Goal: Transaction & Acquisition: Obtain resource

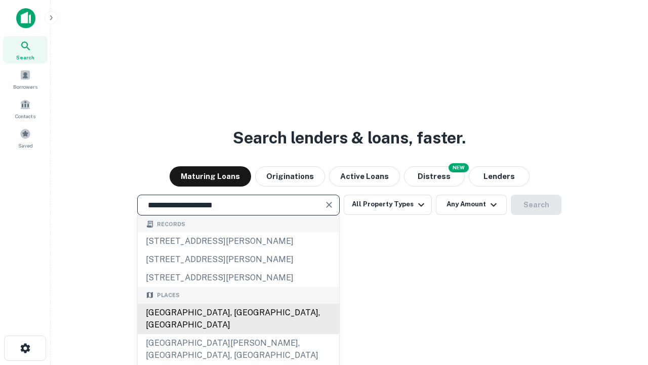
click at [238, 334] on div "Santa Monica, CA, USA" at bounding box center [239, 318] width 202 height 30
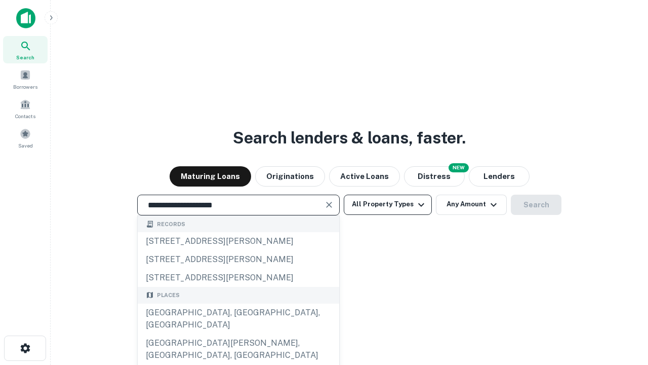
type input "**********"
click at [388, 204] on button "All Property Types" at bounding box center [388, 205] width 88 height 20
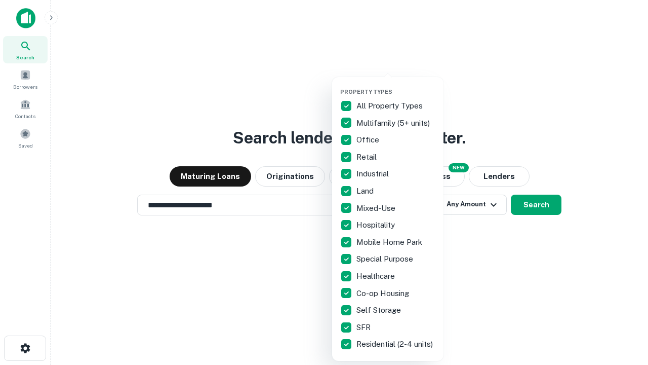
click at [396, 85] on button "button" at bounding box center [395, 85] width 111 height 1
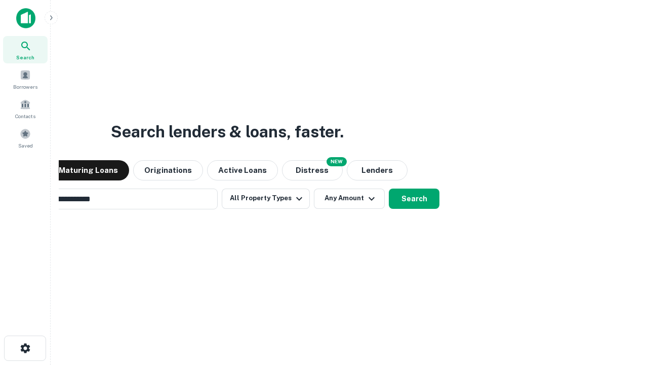
scroll to position [16, 0]
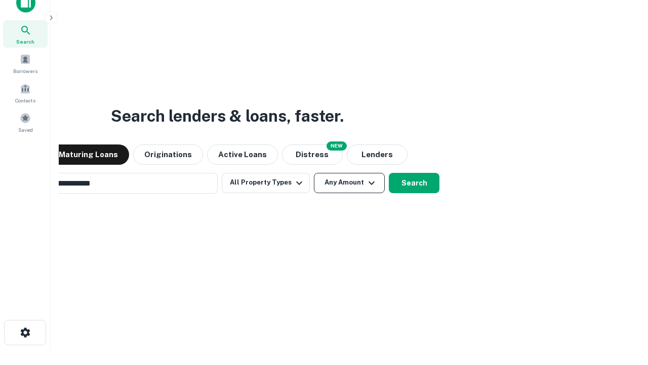
click at [314, 173] on button "Any Amount" at bounding box center [349, 183] width 71 height 20
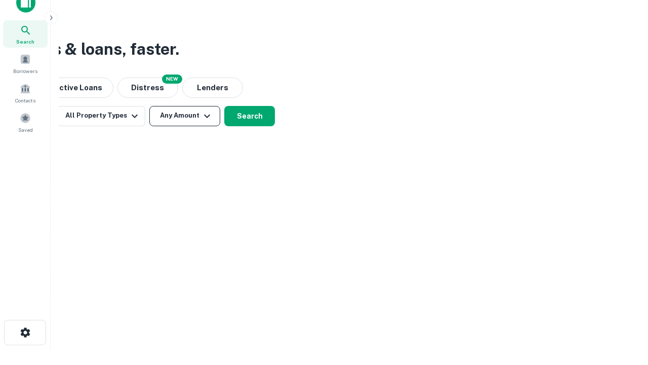
scroll to position [16, 0]
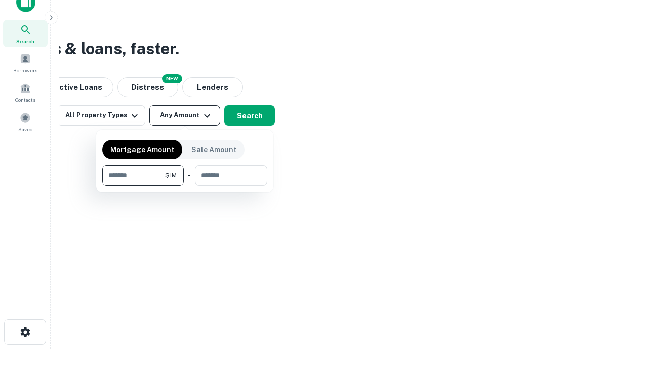
type input "*******"
click at [185, 185] on button "button" at bounding box center [184, 185] width 165 height 1
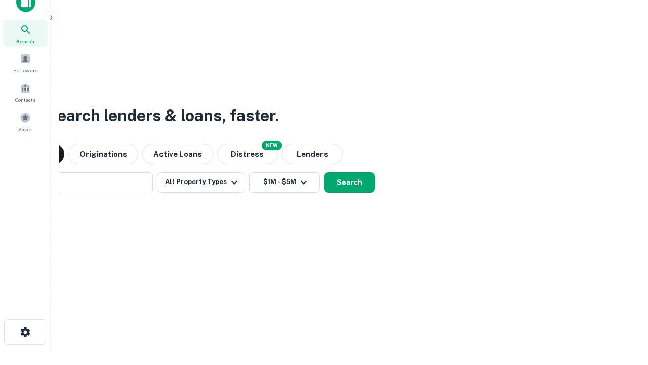
scroll to position [16, 0]
click at [324, 173] on button "Search" at bounding box center [349, 183] width 51 height 20
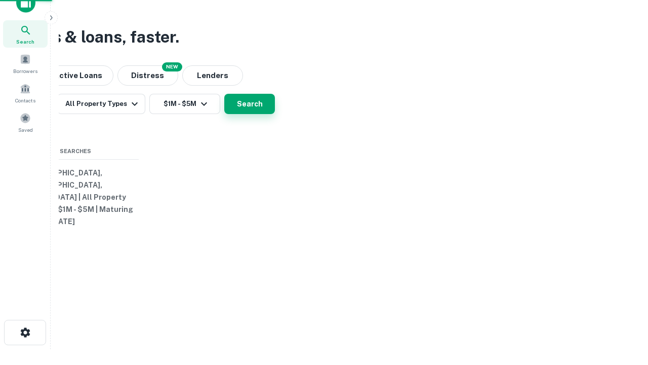
scroll to position [16, 0]
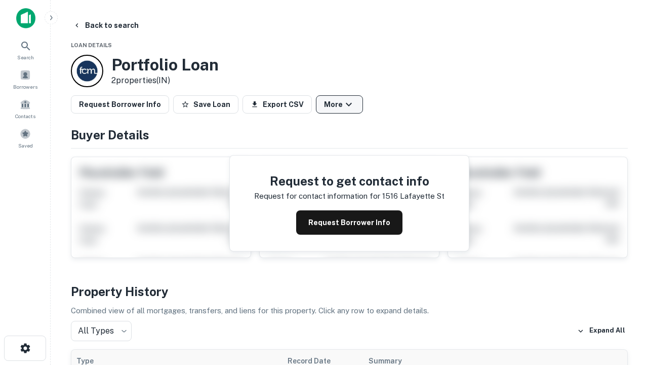
click at [339, 104] on button "More" at bounding box center [339, 104] width 47 height 18
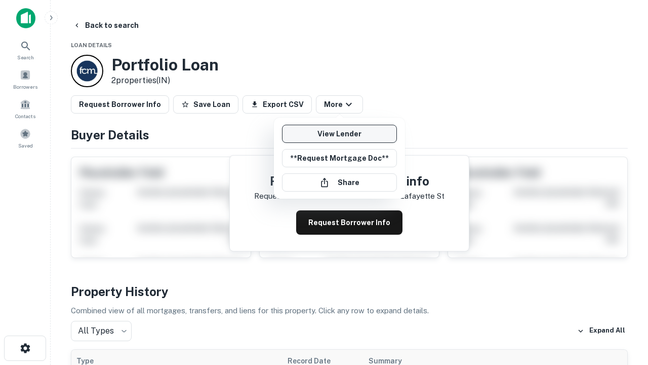
click at [339, 134] on link "View Lender" at bounding box center [339, 134] width 115 height 18
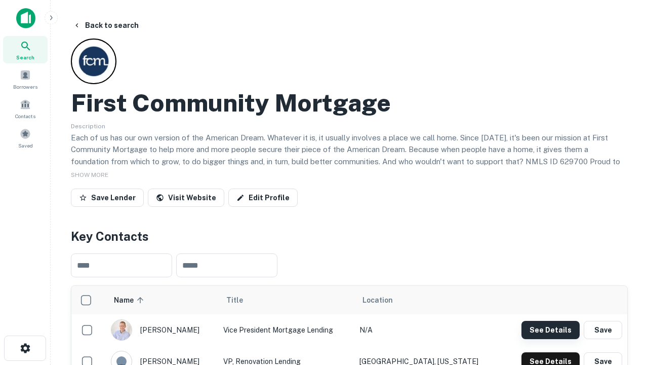
click at [551, 329] on button "See Details" at bounding box center [551, 330] width 58 height 18
click at [25, 348] on icon "button" at bounding box center [25, 348] width 12 height 12
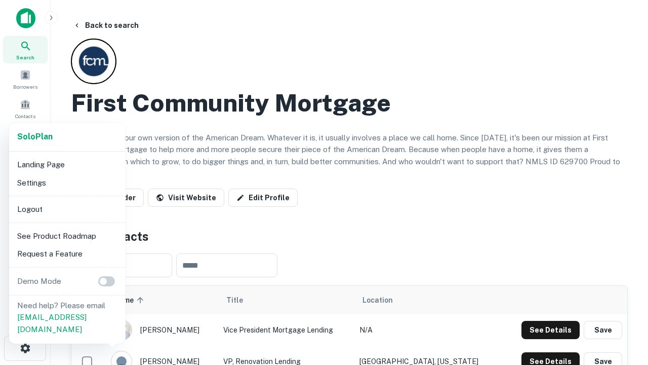
click at [67, 209] on li "Logout" at bounding box center [67, 209] width 108 height 18
